Goal: Task Accomplishment & Management: Manage account settings

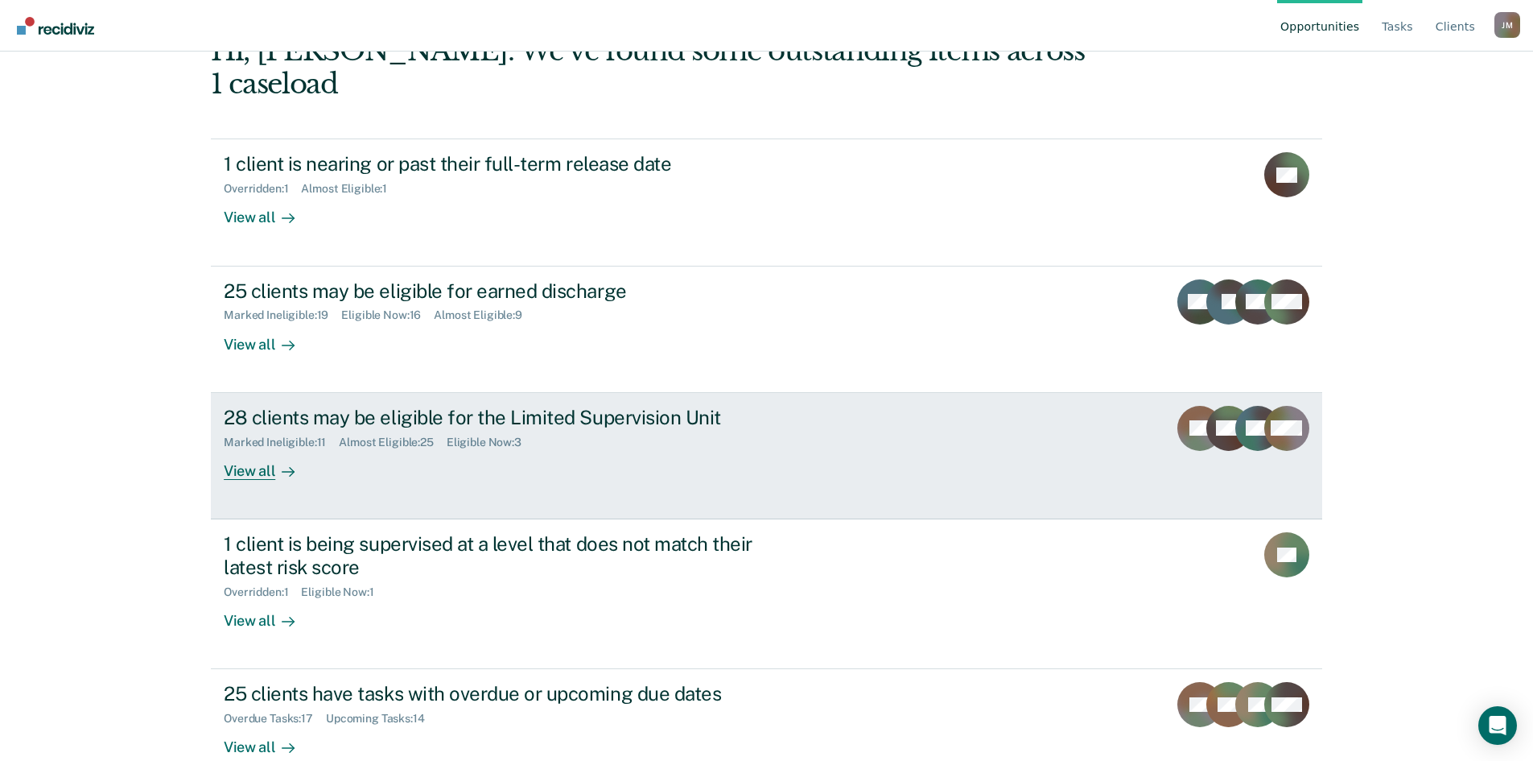
scroll to position [124, 0]
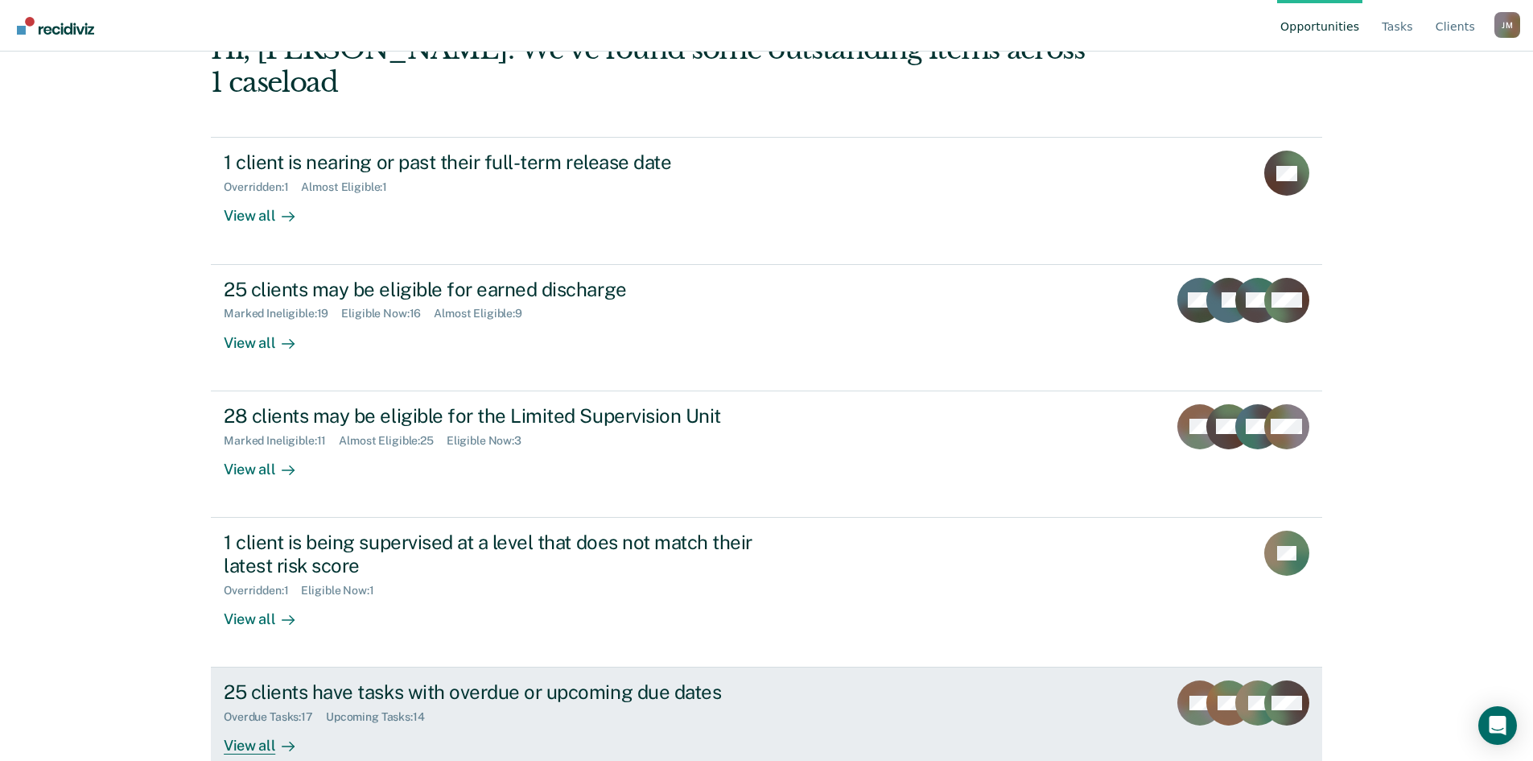
click at [245, 724] on div "View all" at bounding box center [269, 739] width 90 height 31
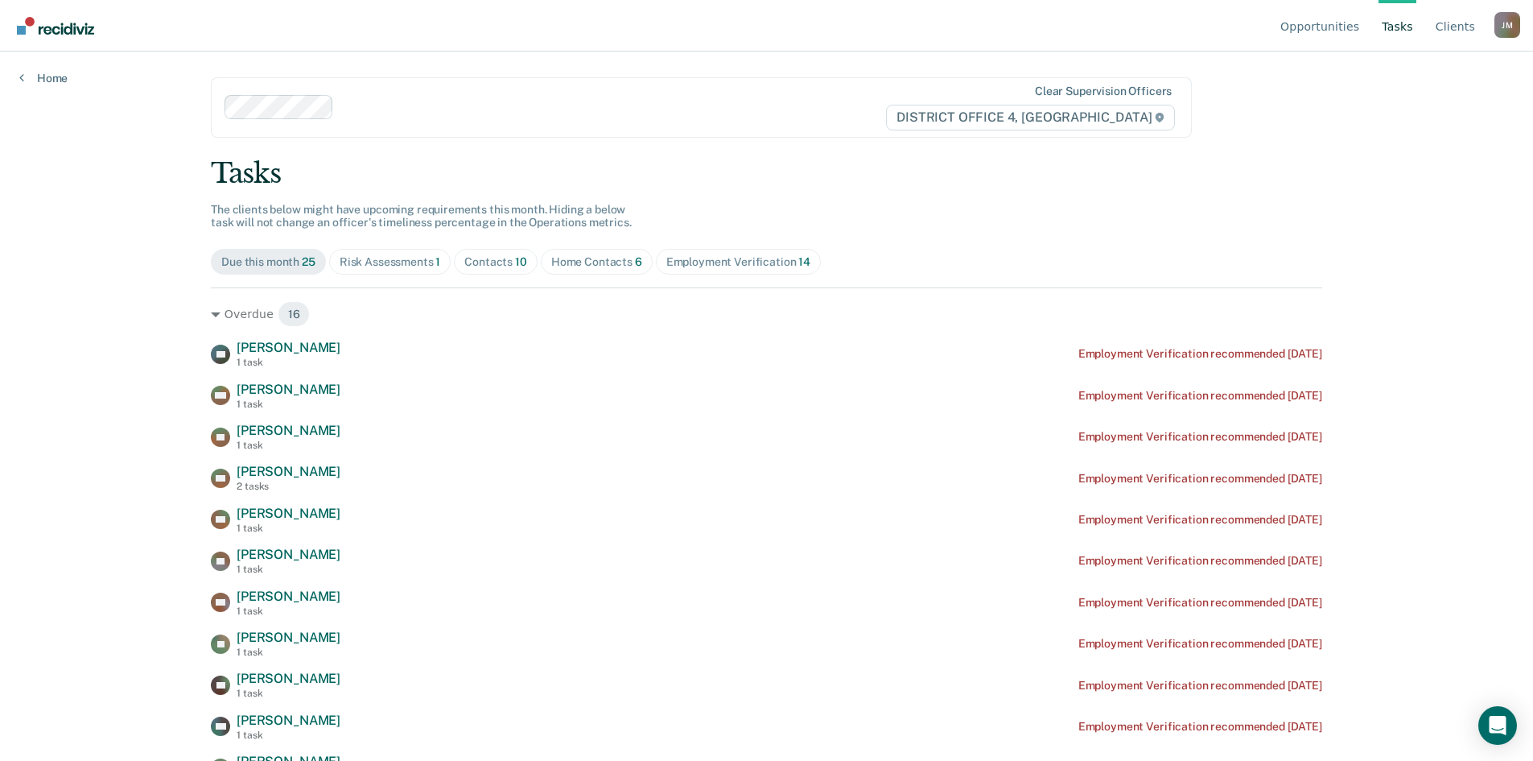
click at [585, 261] on div "Home Contacts 6" at bounding box center [596, 262] width 91 height 14
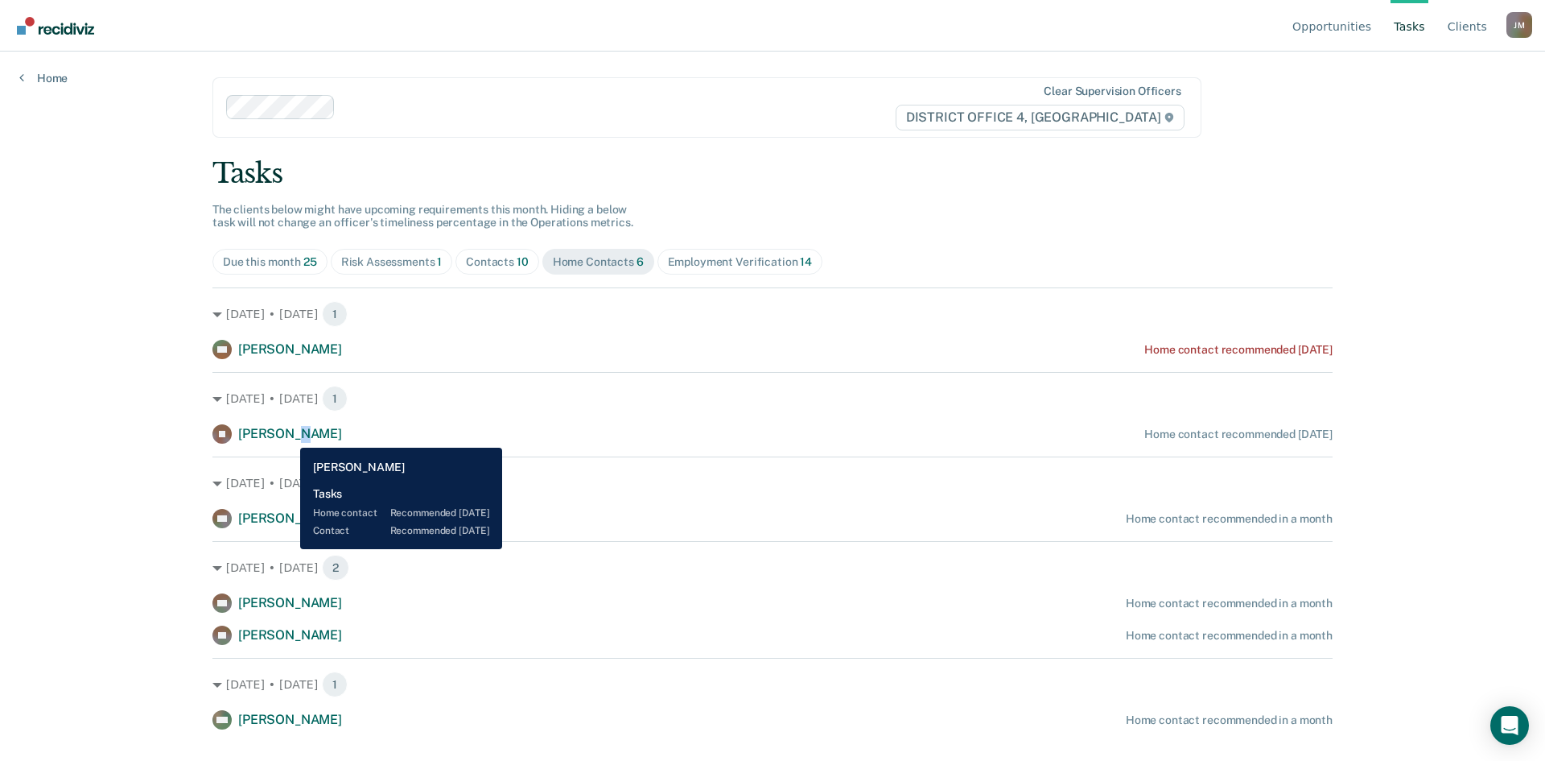
click at [287, 435] on span "[PERSON_NAME]" at bounding box center [290, 433] width 104 height 15
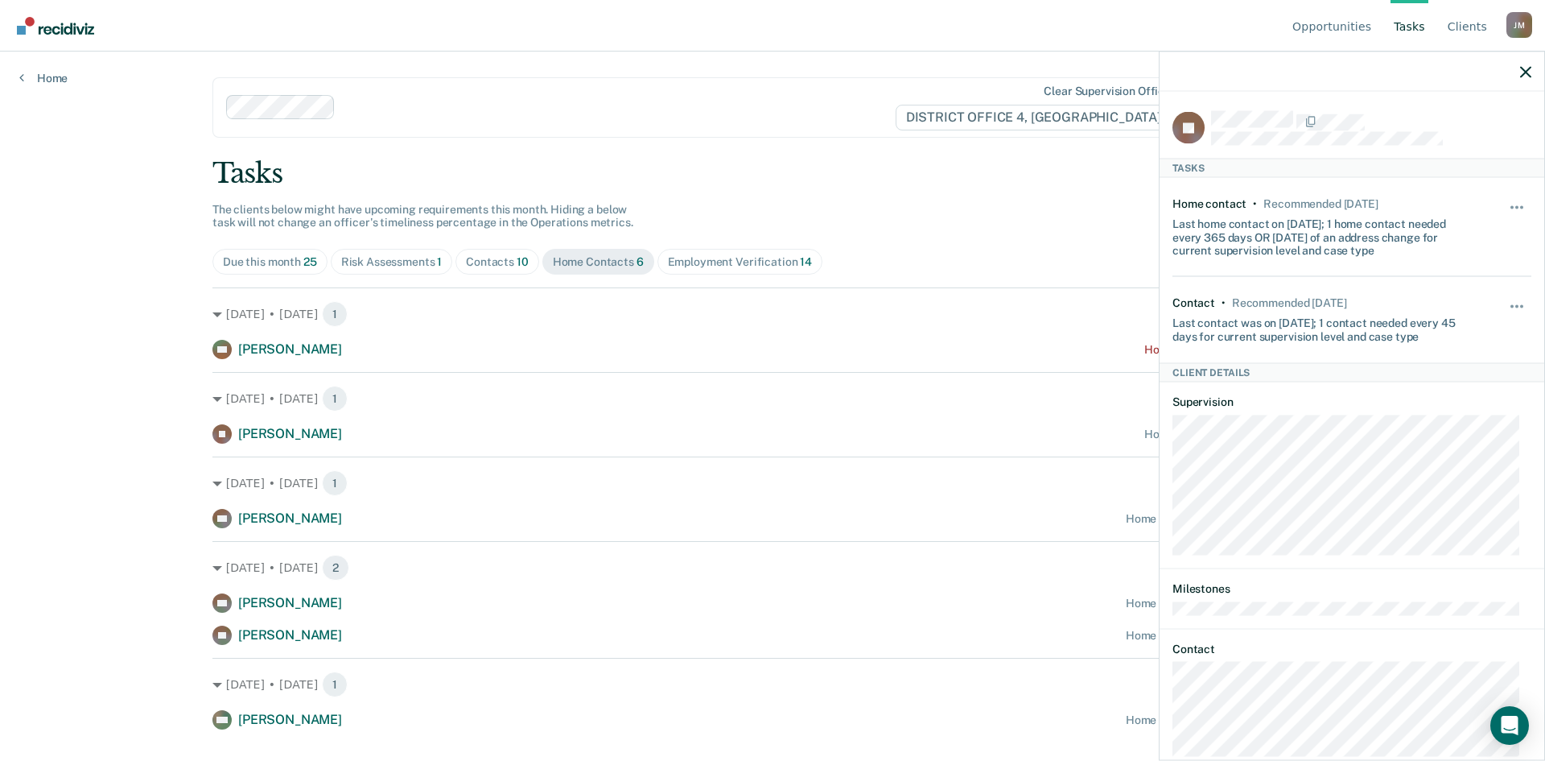
click at [340, 445] on div "[DATE] • [DATE] 1 KD [PERSON_NAME] Home contact recommended [DATE] [DATE] • [DA…" at bounding box center [772, 508] width 1120 height 442
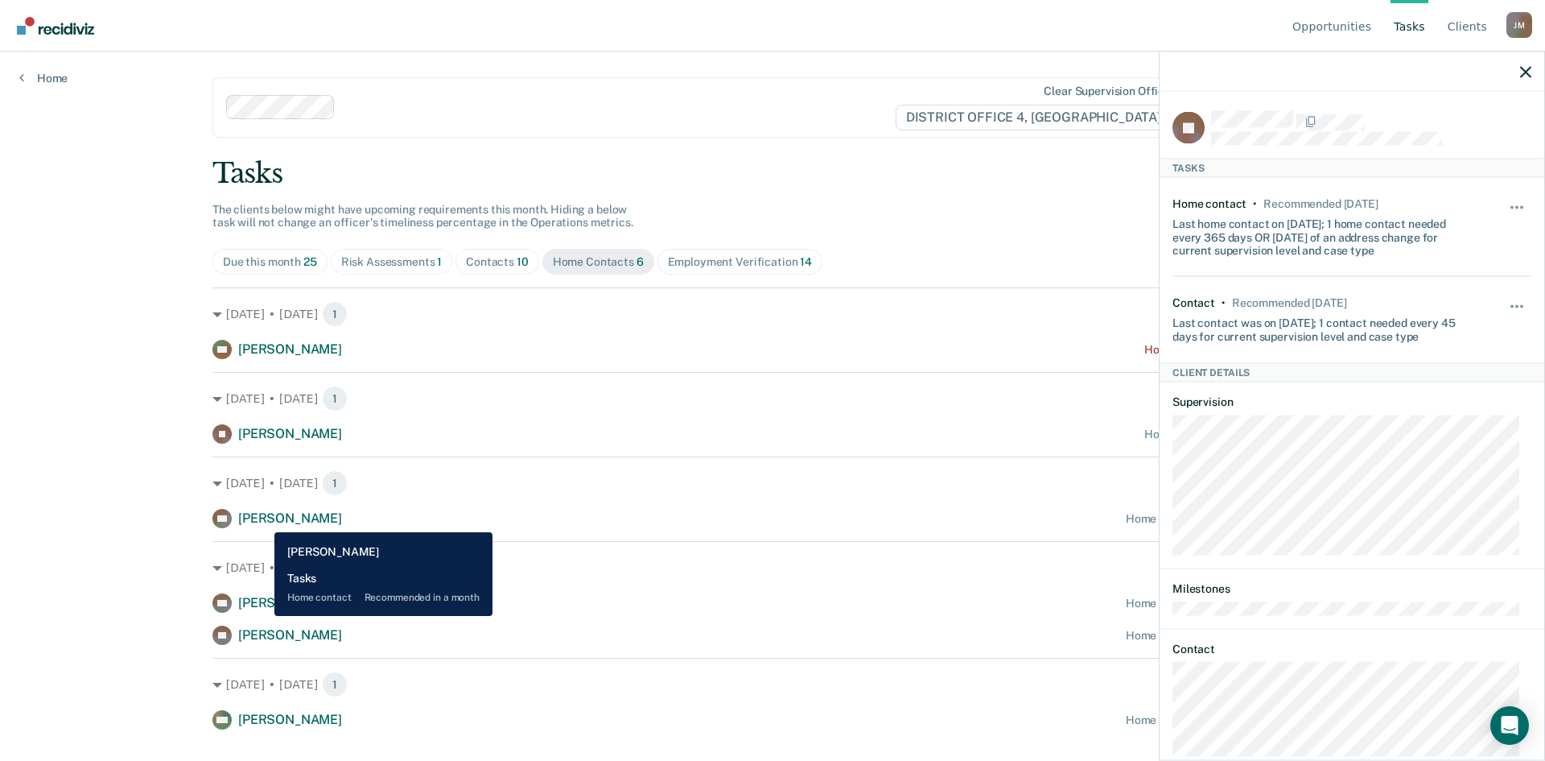
click at [262, 520] on span "[PERSON_NAME]" at bounding box center [290, 517] width 104 height 15
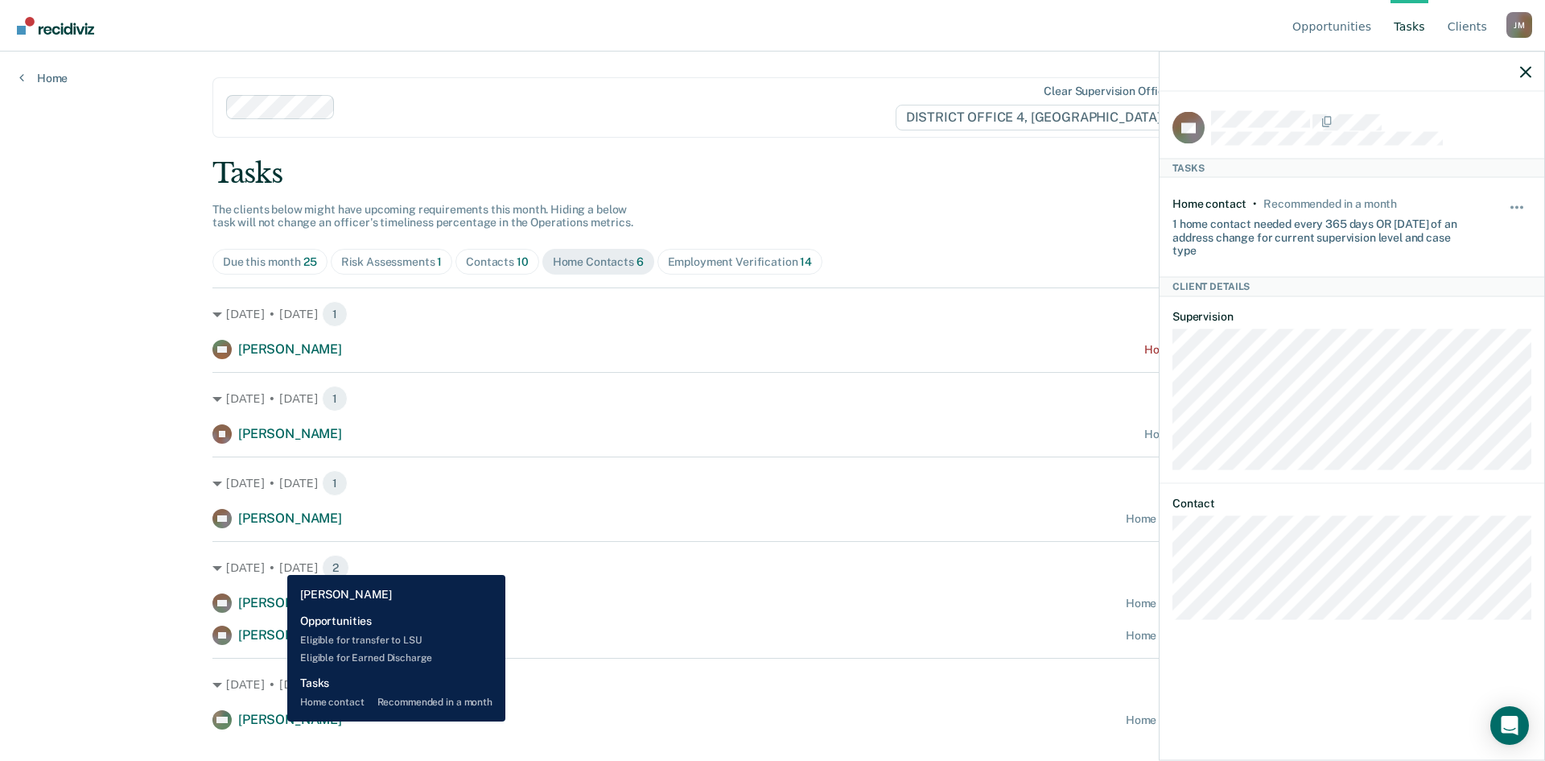
click at [275, 721] on span "[PERSON_NAME]" at bounding box center [290, 718] width 104 height 15
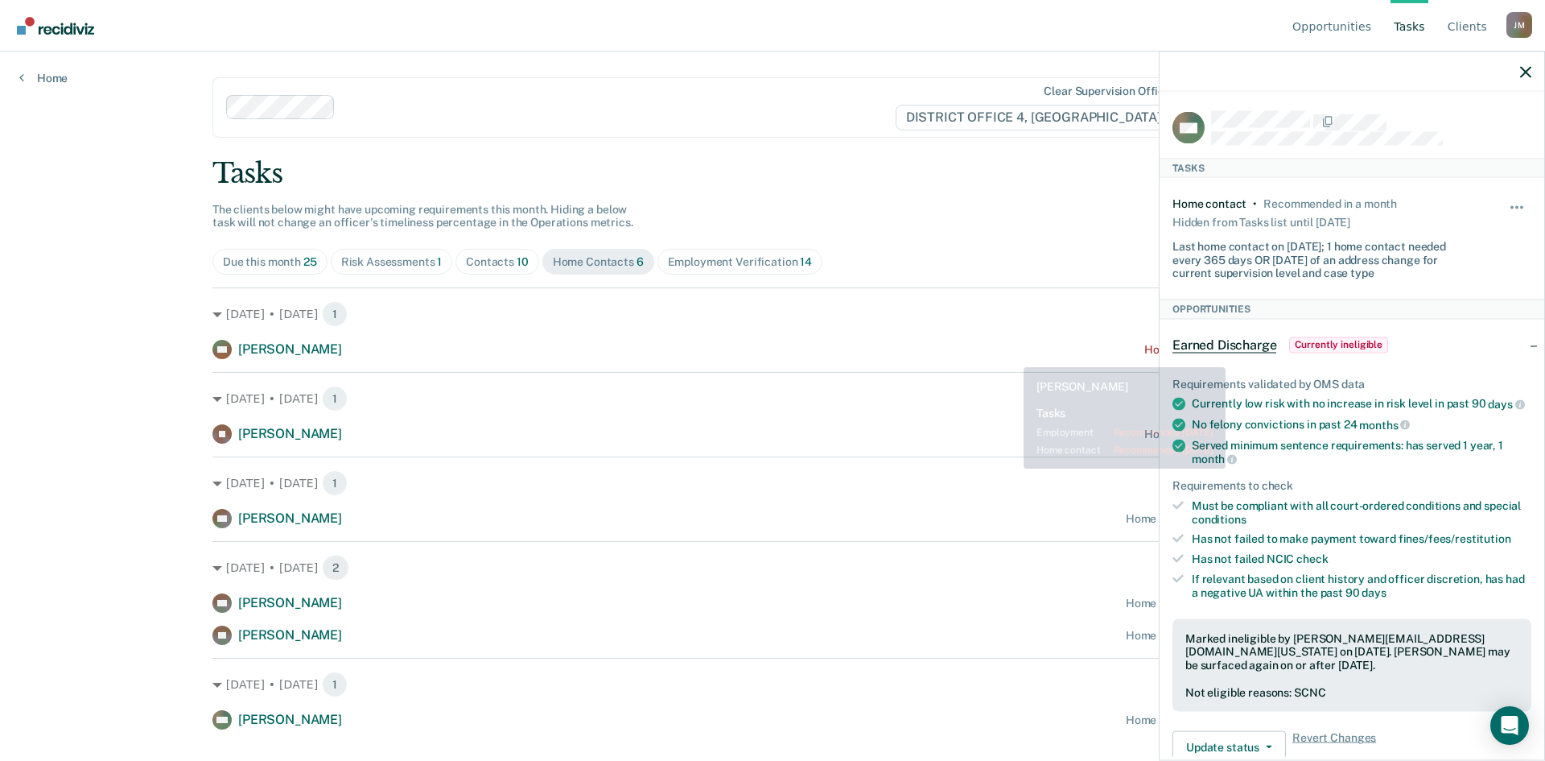
click at [958, 226] on div "Tasks The clients below might have upcoming requirements this month. Hiding a b…" at bounding box center [772, 443] width 1120 height 572
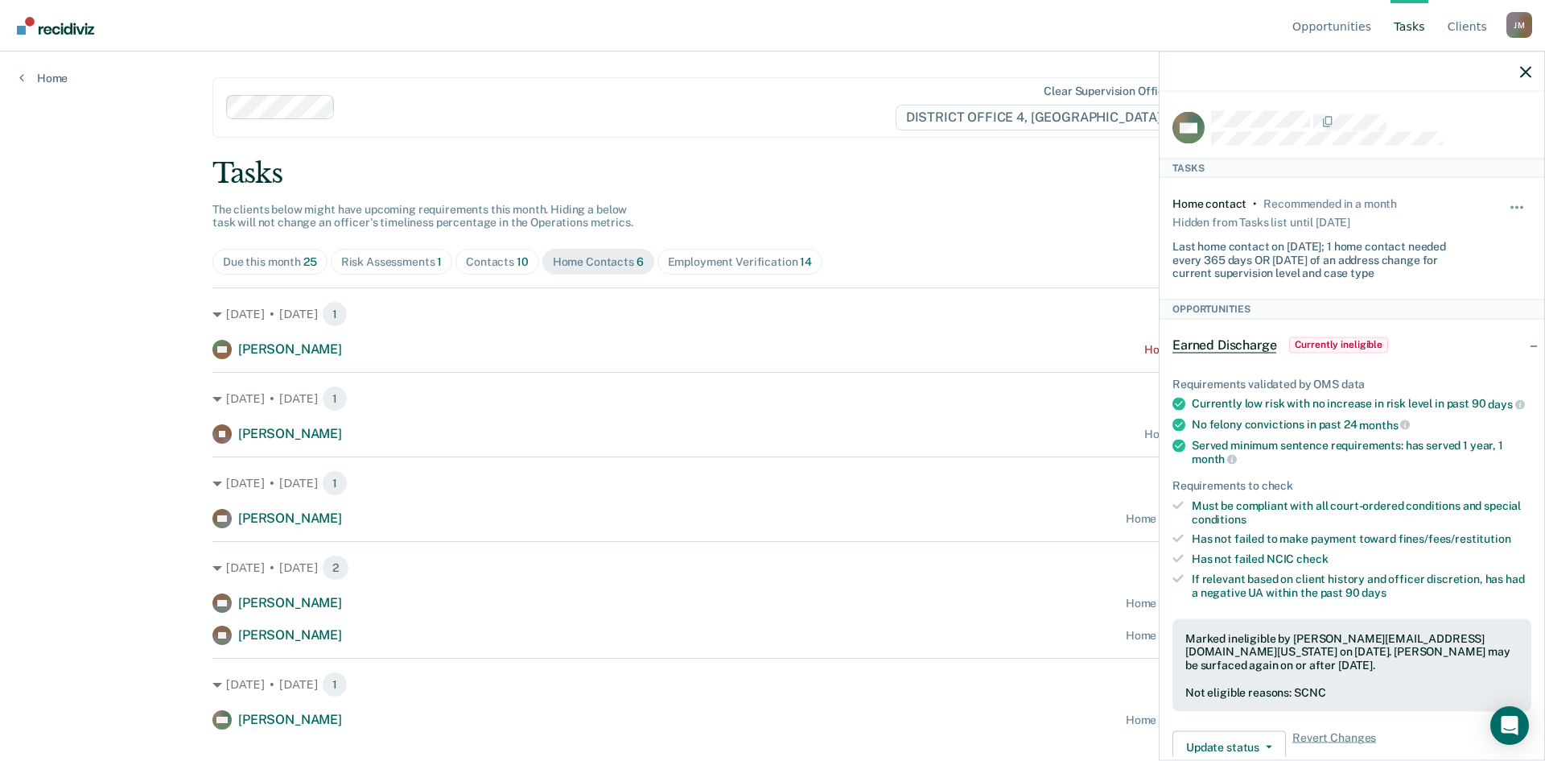
click at [277, 260] on div "Due this month 25" at bounding box center [270, 262] width 94 height 14
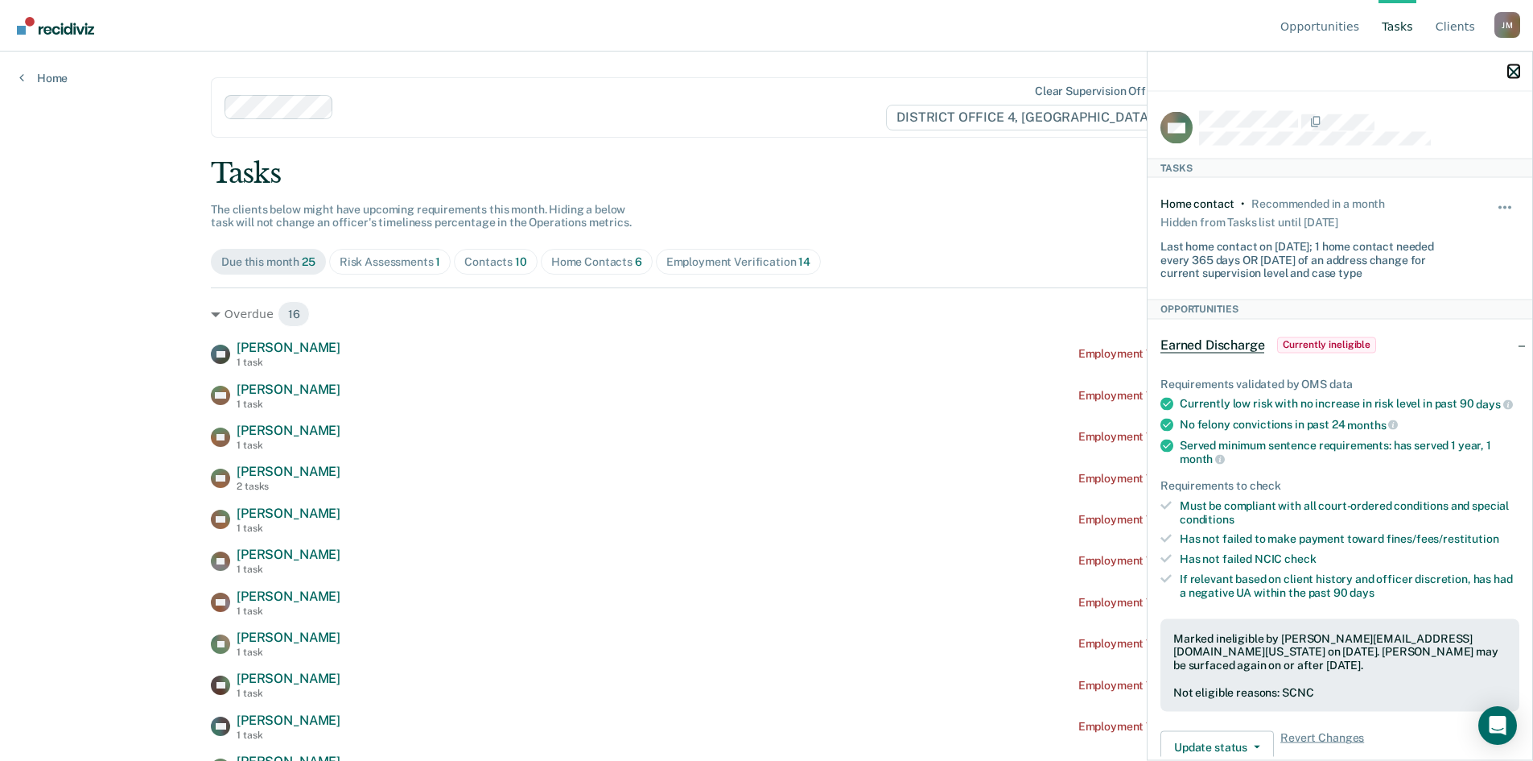
click at [1508, 76] on icon "button" at bounding box center [1513, 71] width 11 height 11
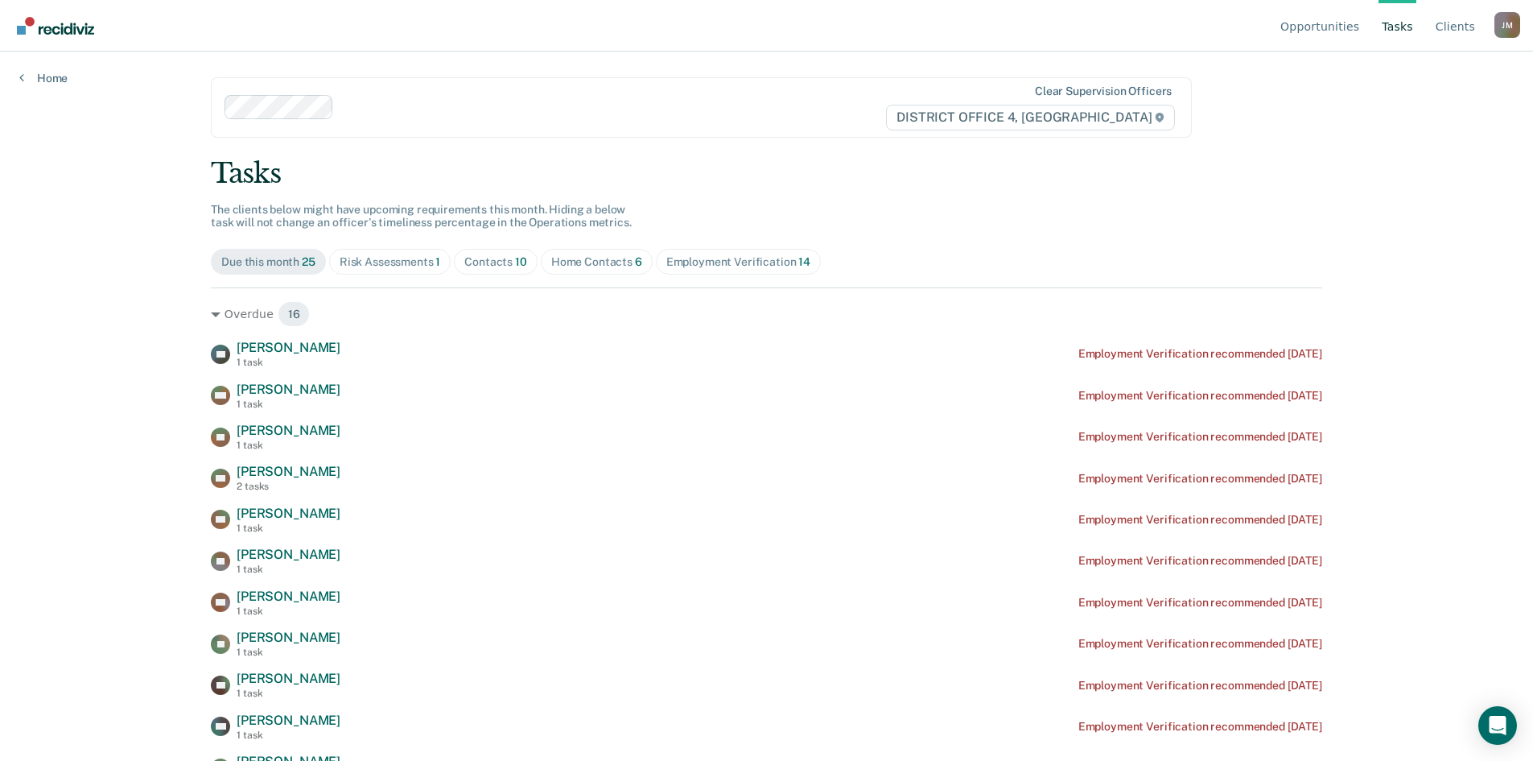
click at [412, 258] on div "Risk Assessments 1" at bounding box center [390, 262] width 101 height 14
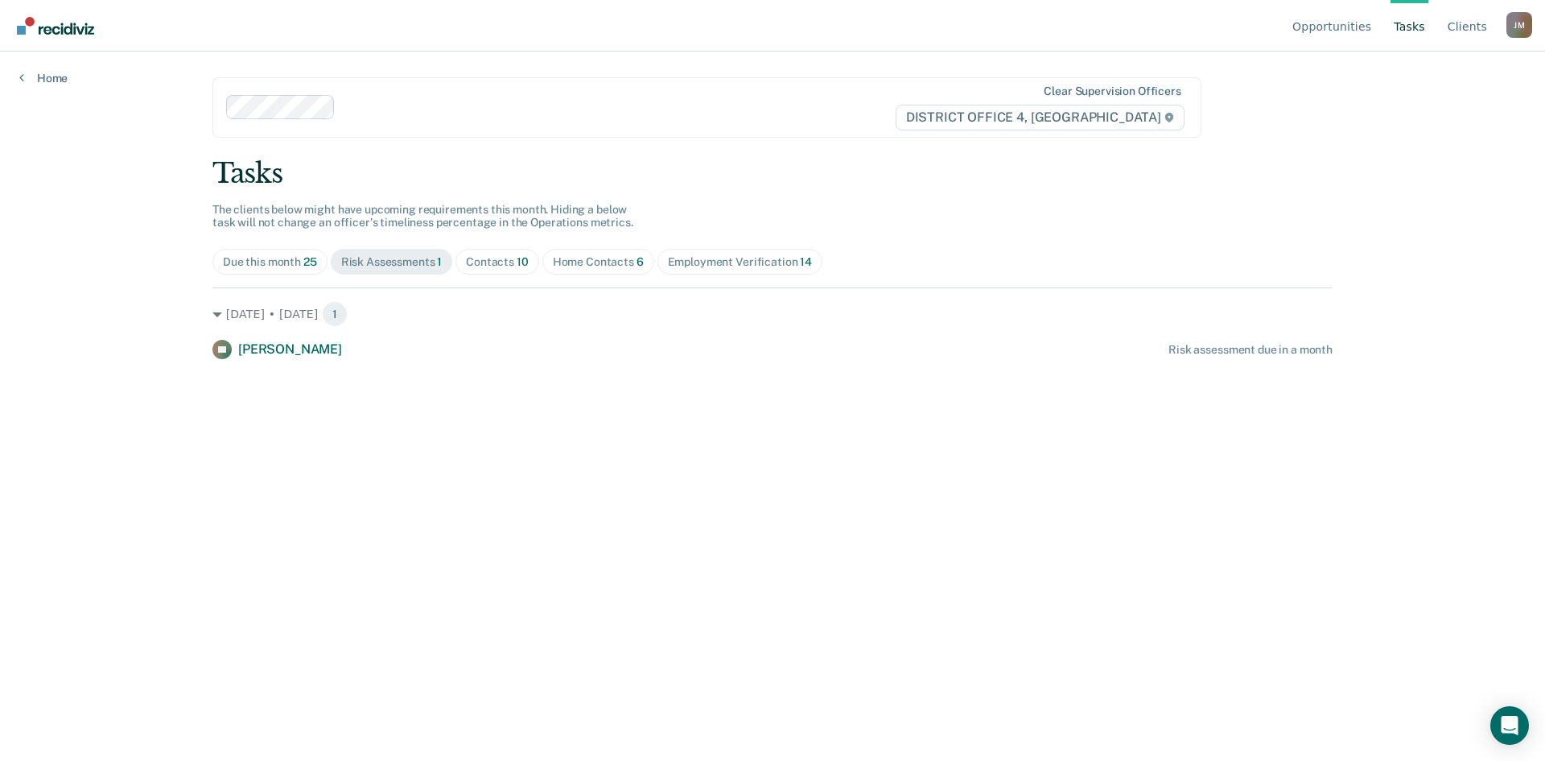
click at [298, 267] on div "Due this month 25" at bounding box center [270, 262] width 94 height 14
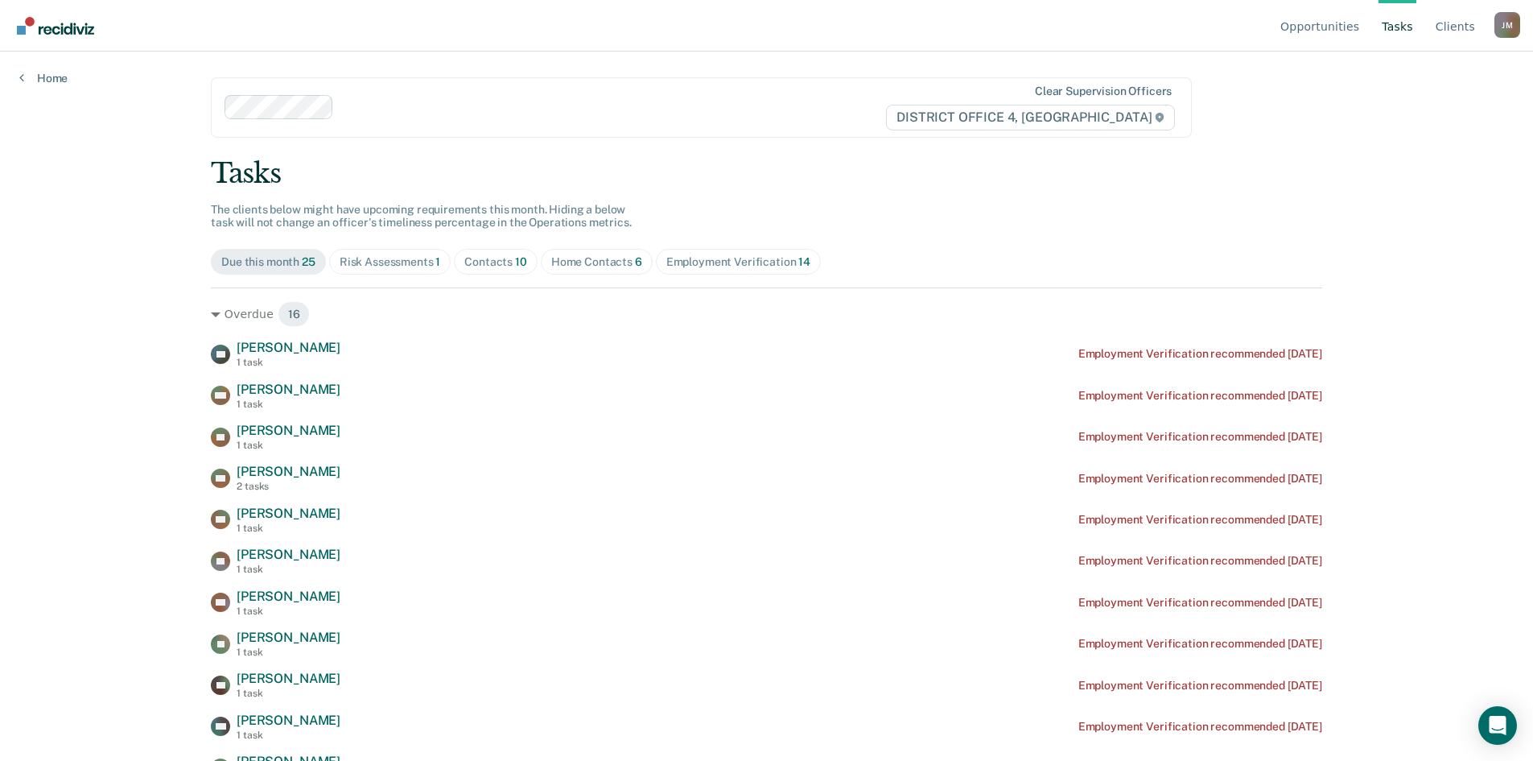
click at [502, 262] on div "Contacts 10" at bounding box center [495, 262] width 63 height 14
